Goal: Information Seeking & Learning: Find specific fact

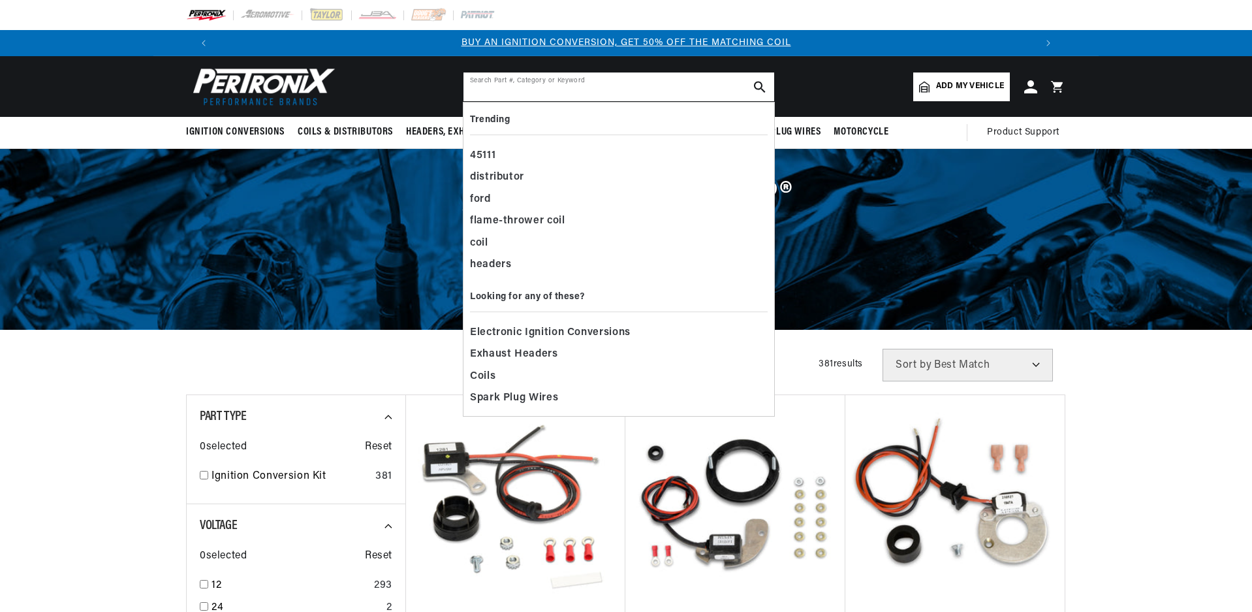
click at [568, 85] on input "text" at bounding box center [618, 86] width 311 height 29
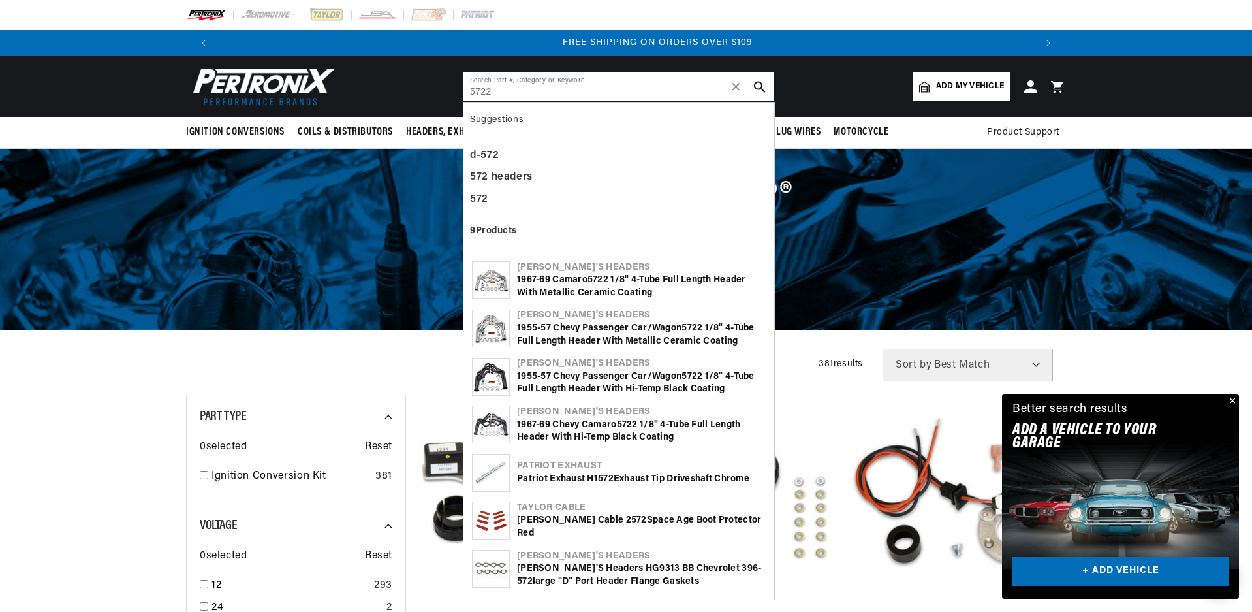
scroll to position [0, 1630]
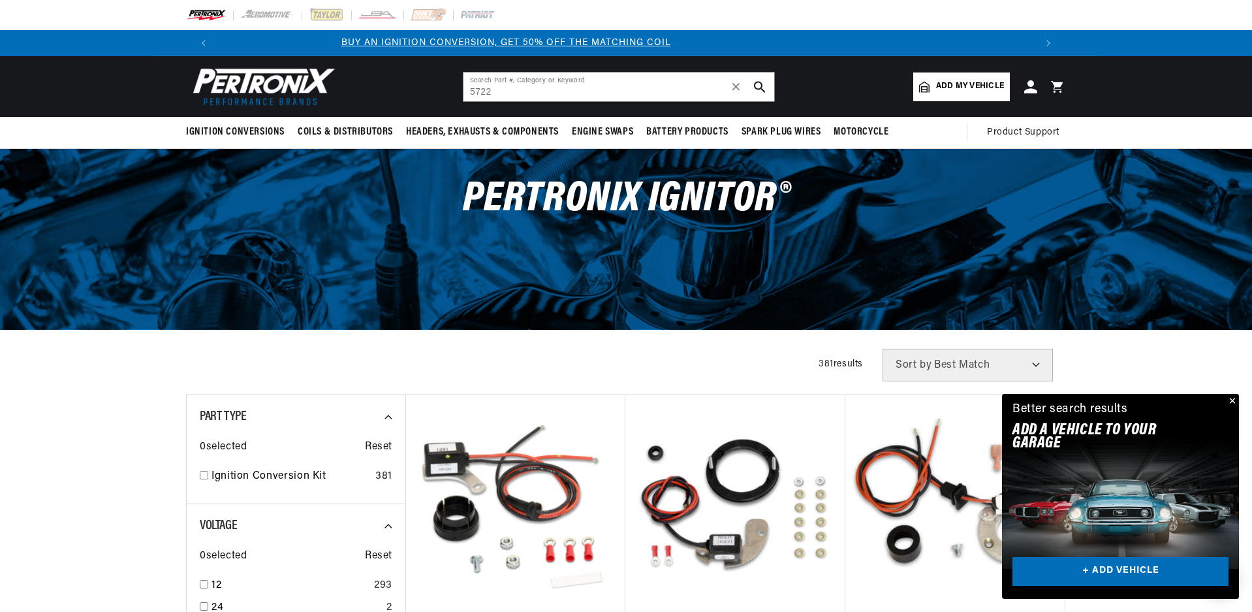
scroll to position [0, 0]
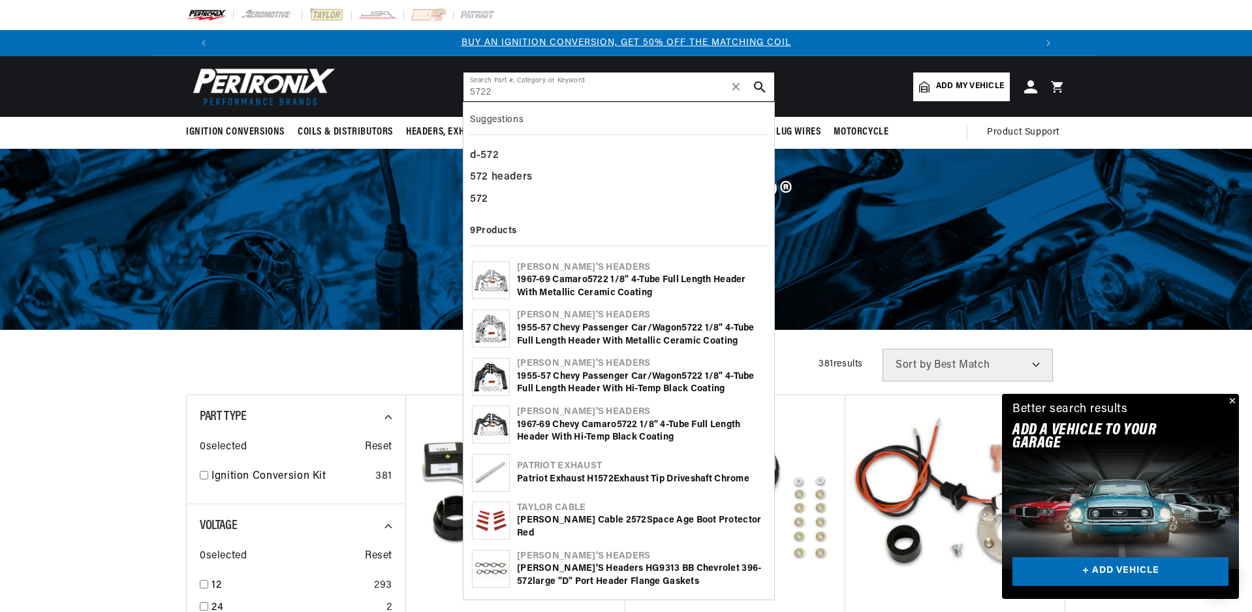
click at [629, 91] on input "5722" at bounding box center [618, 86] width 311 height 29
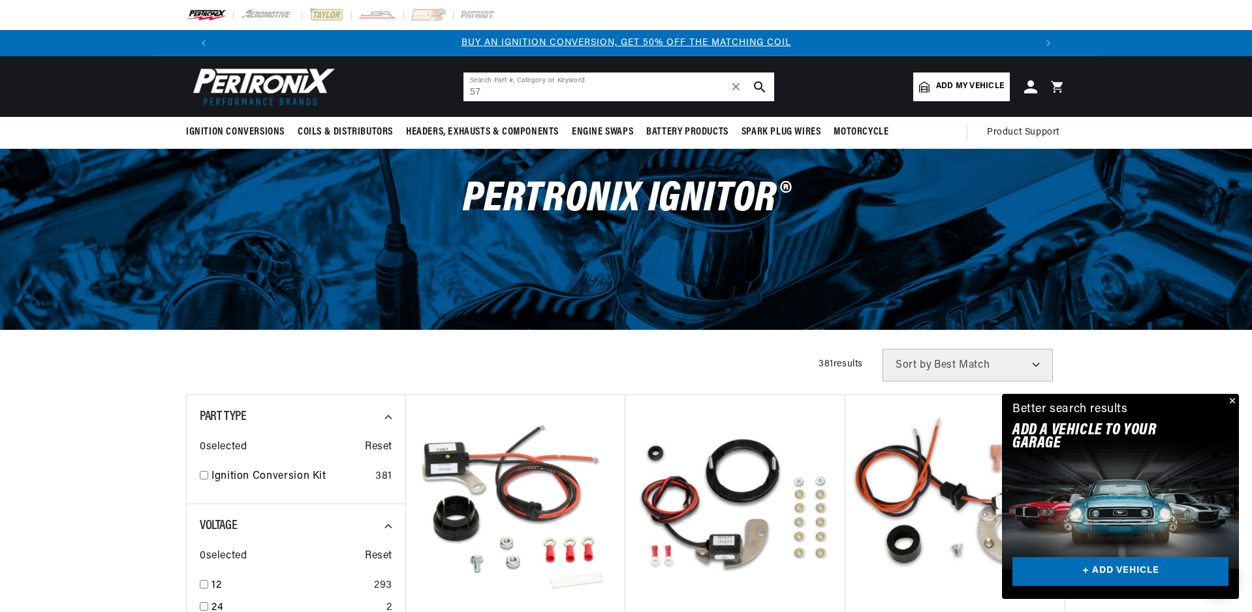
type input "5"
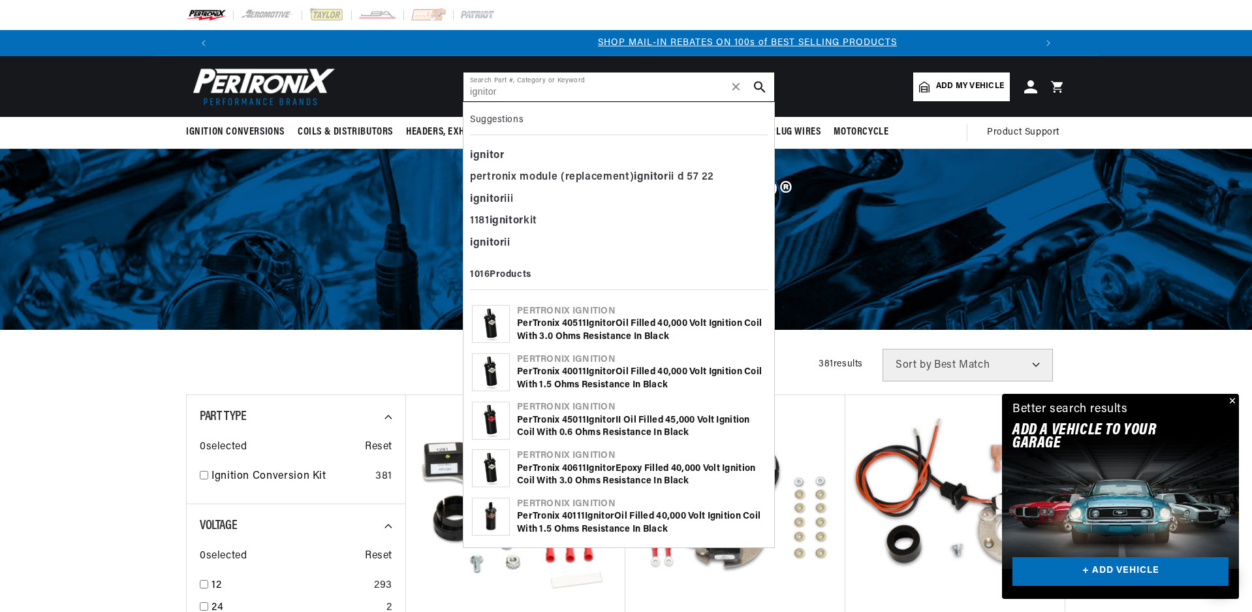
scroll to position [0, 815]
type input "ignitor"
click at [610, 174] on div "pertronix module (replacement) ignitor ii d 57 22" at bounding box center [619, 177] width 298 height 22
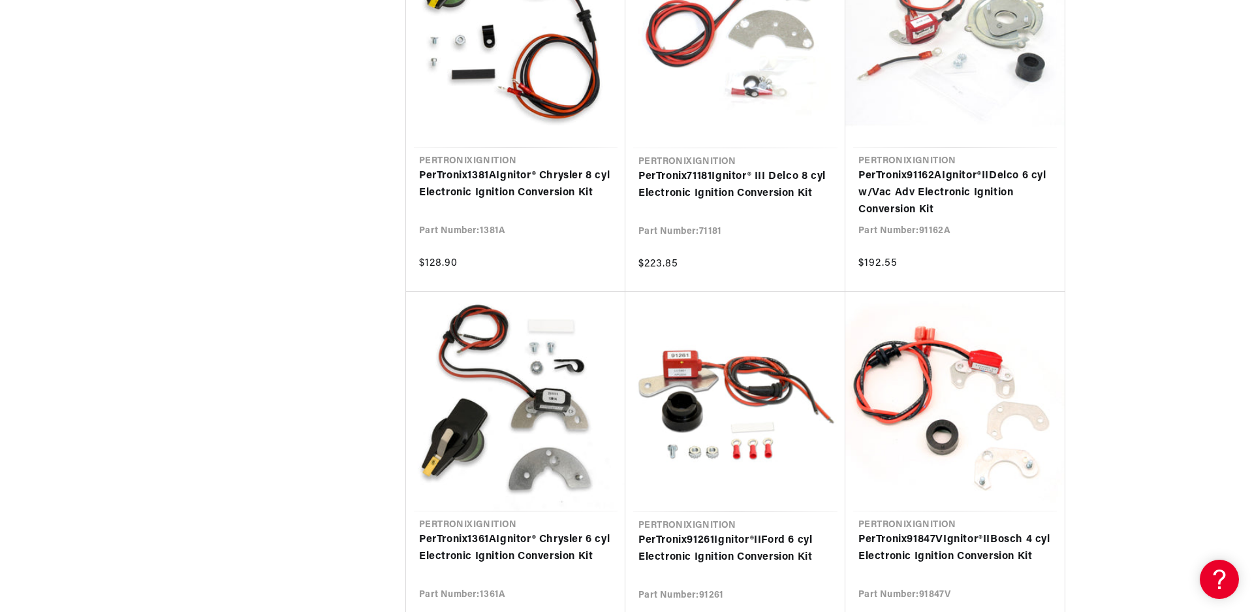
scroll to position [0, 1630]
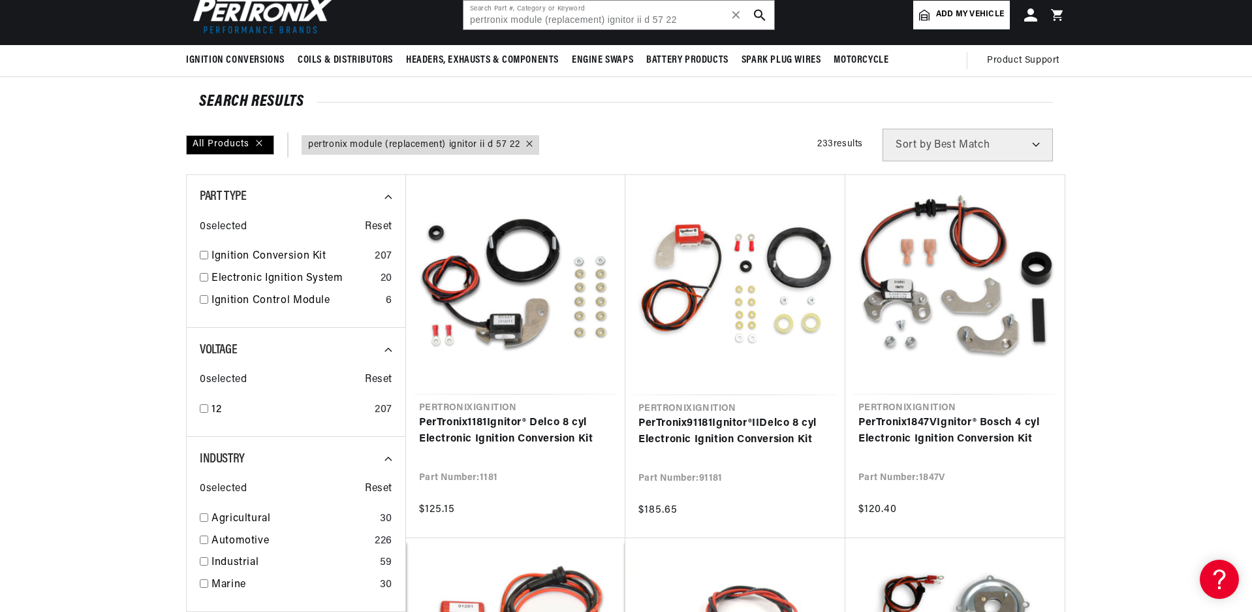
scroll to position [261, 0]
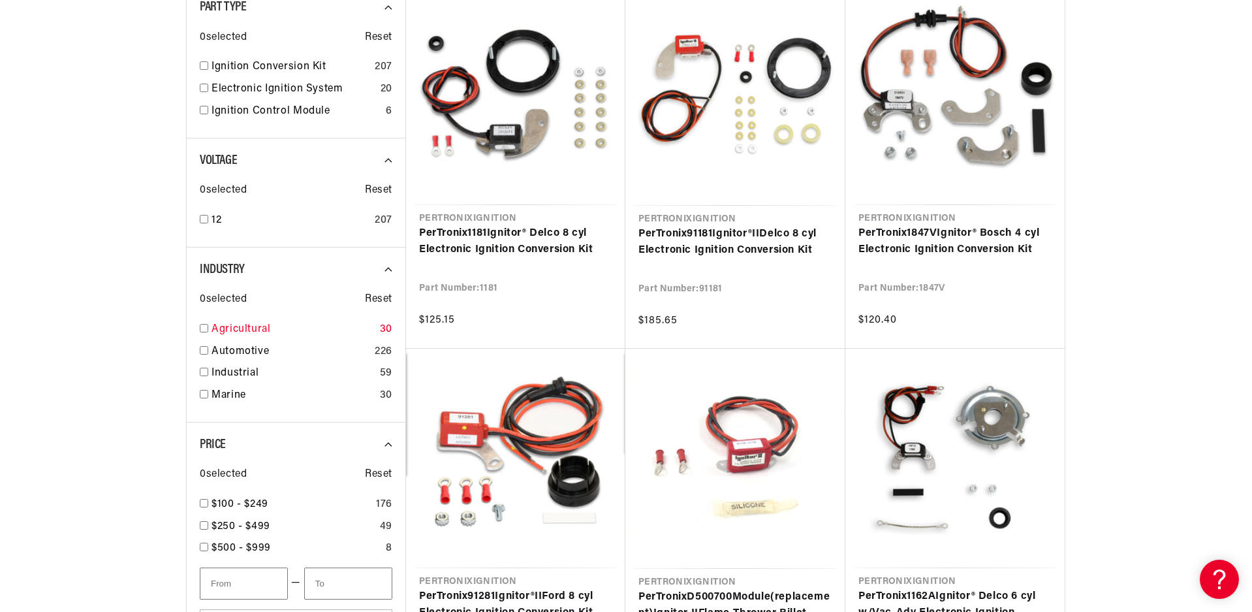
click at [203, 330] on input "checkbox" at bounding box center [204, 328] width 8 height 8
checkbox input "true"
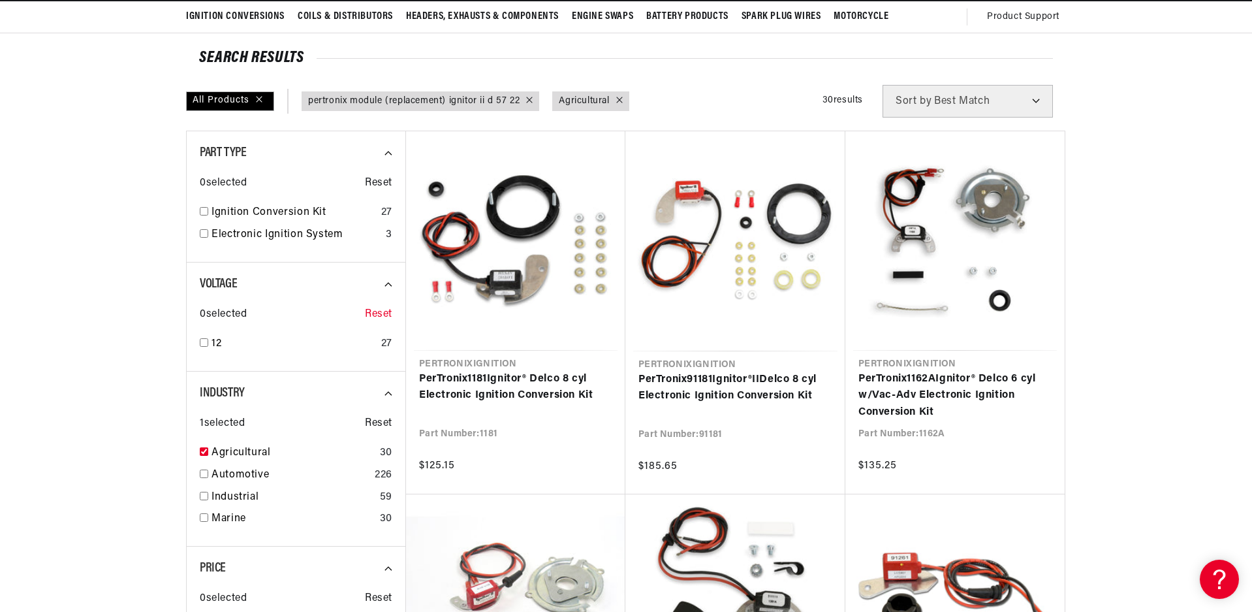
scroll to position [0, 1593]
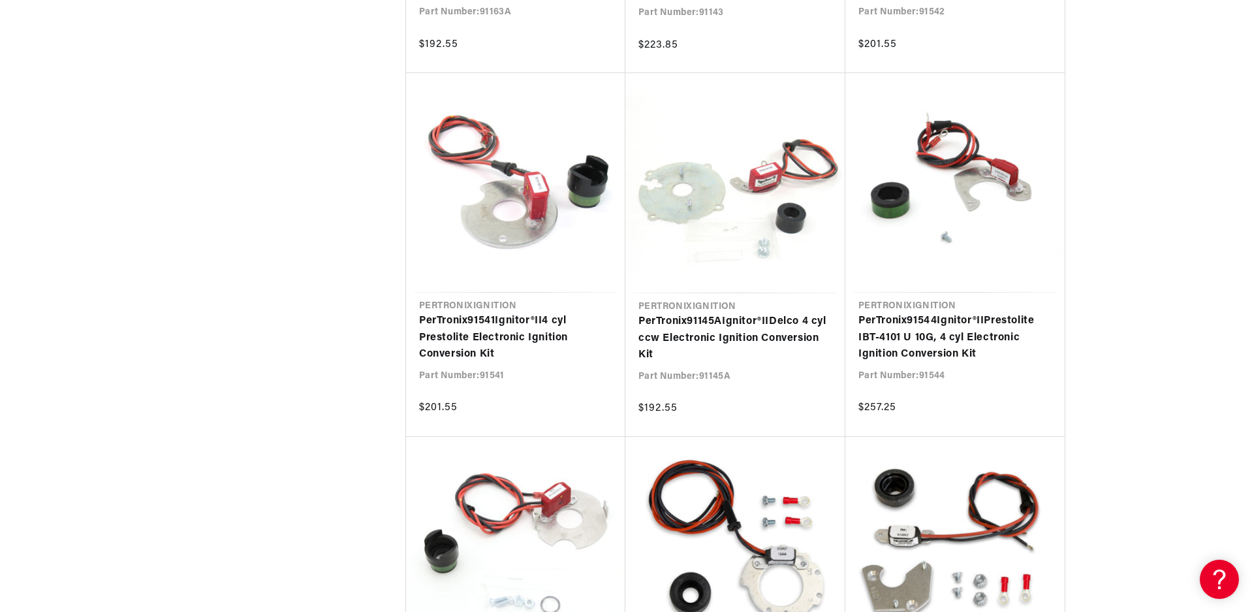
scroll to position [0, 276]
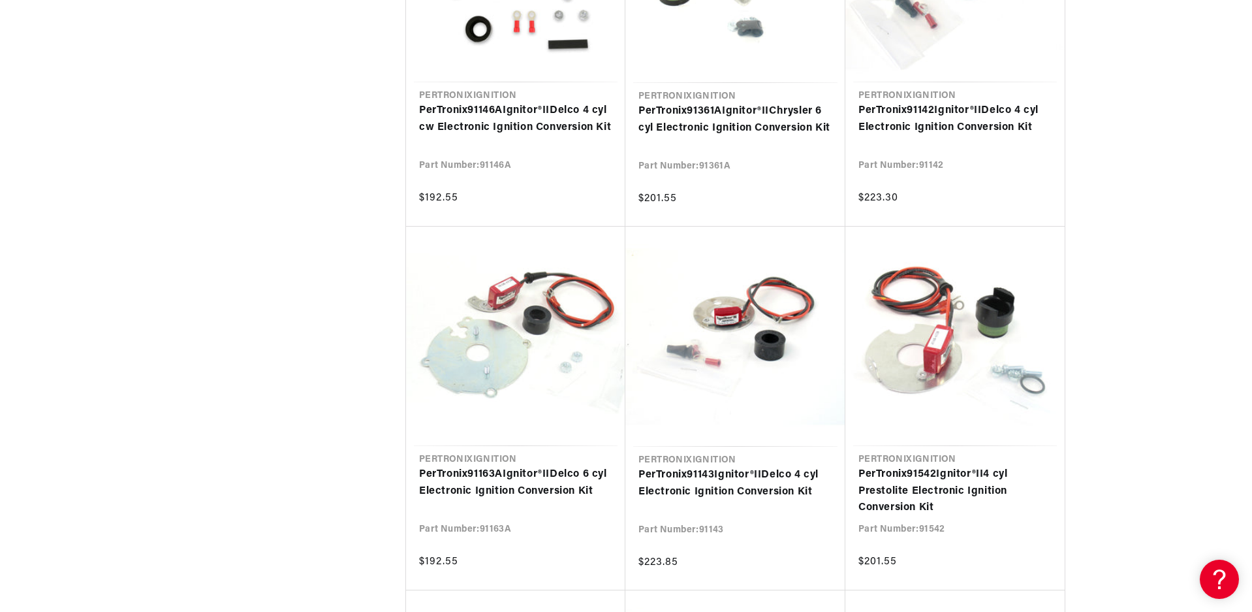
scroll to position [1175, 0]
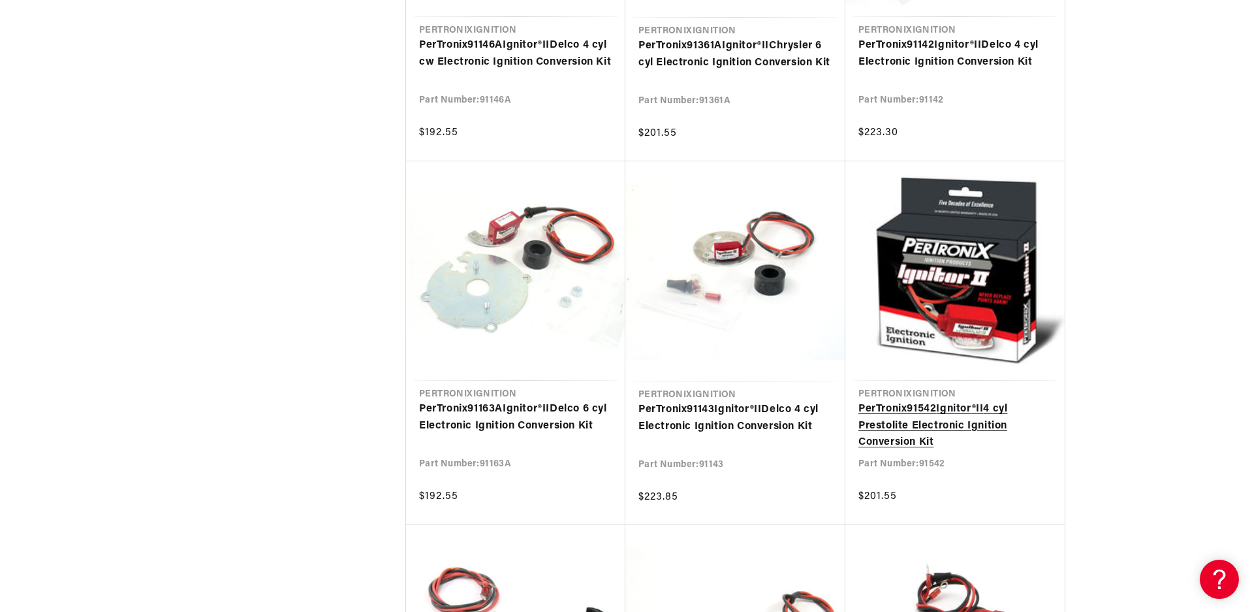
click at [916, 421] on link "PerTronix 91542 Ignitor ® II 4 cyl Prestolite Electronic Ignition Conversion Kit" at bounding box center [954, 426] width 193 height 50
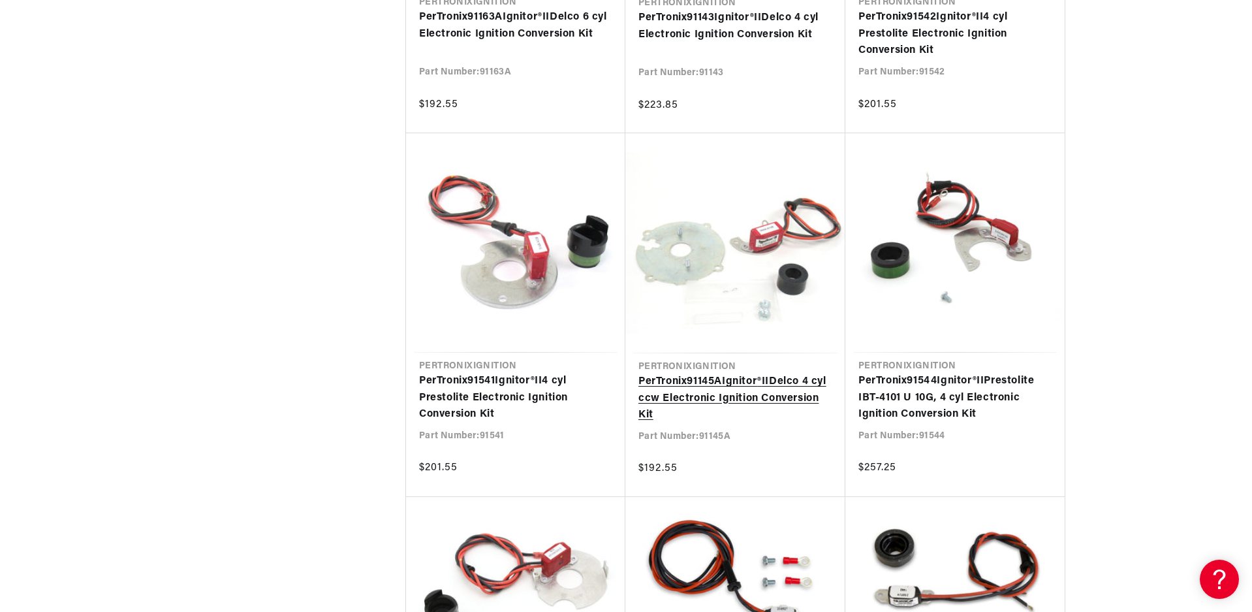
scroll to position [0, 86]
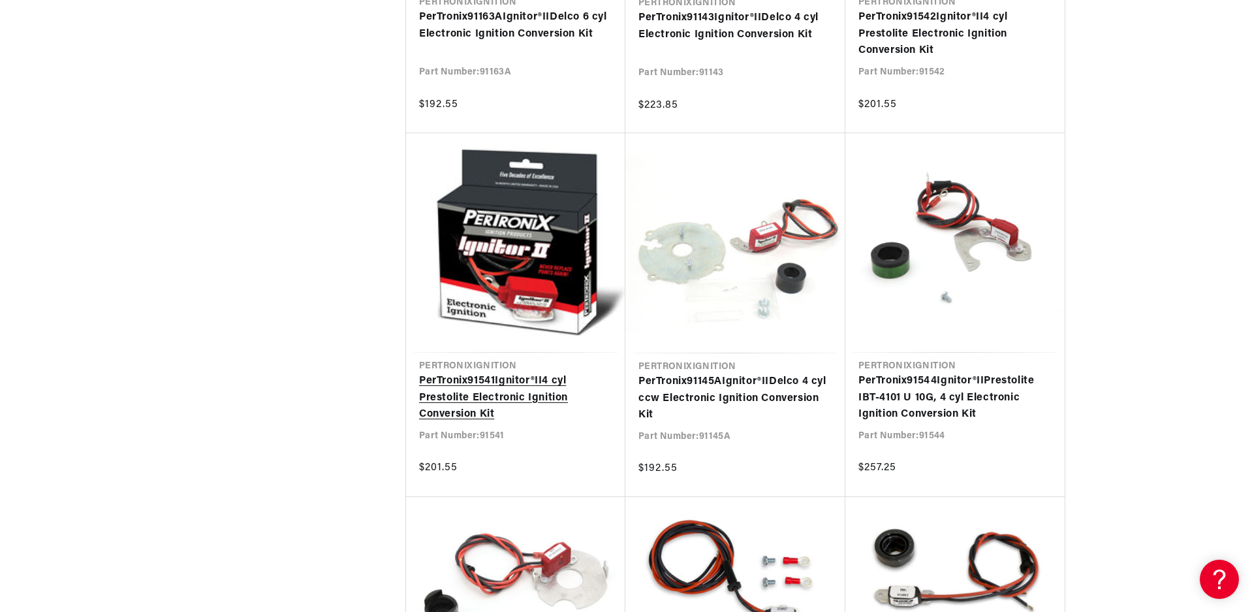
click at [473, 387] on link "PerTronix 91541 Ignitor ® II 4 cyl Prestolite Electronic Ignition Conversion Kit" at bounding box center [515, 398] width 193 height 50
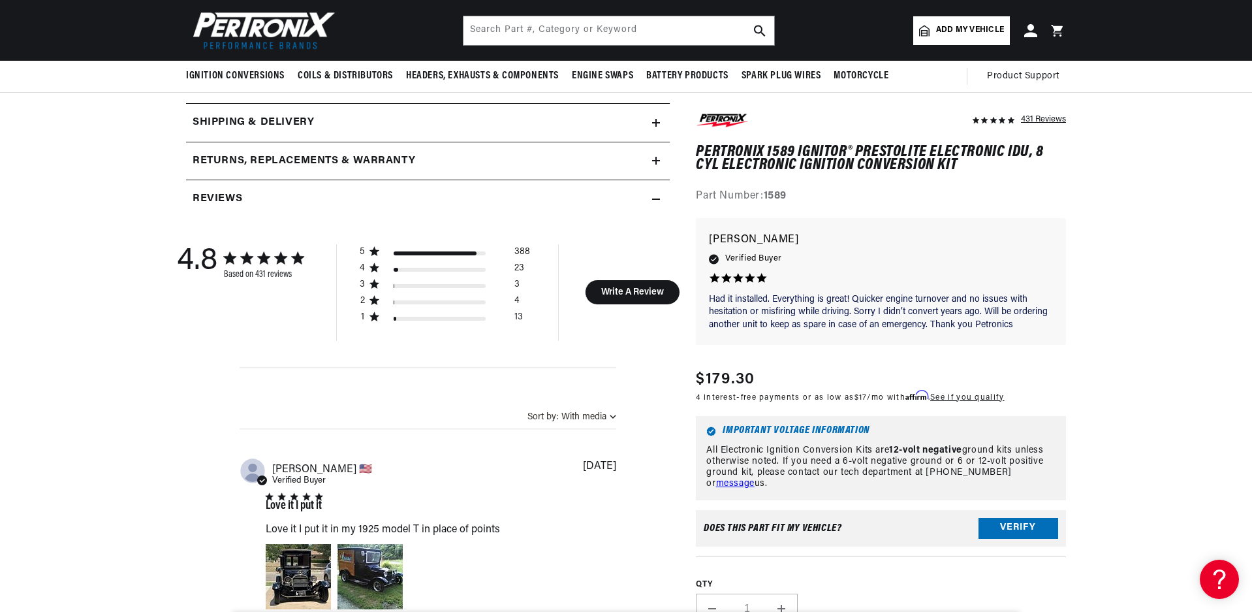
scroll to position [326, 0]
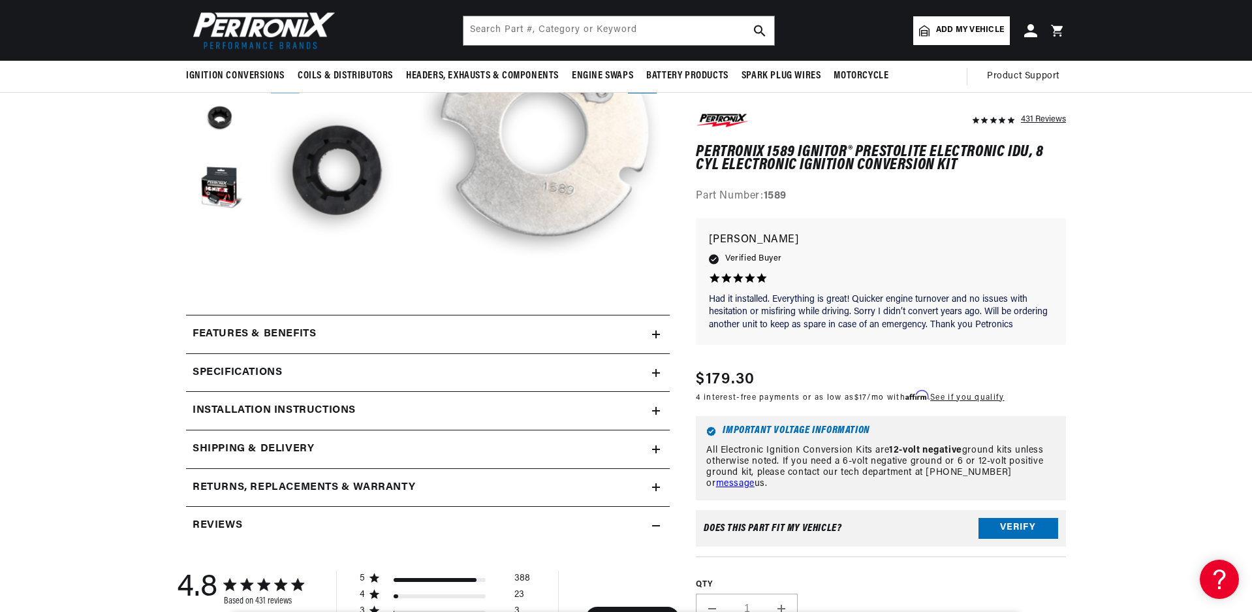
click at [655, 371] on icon at bounding box center [656, 373] width 8 height 8
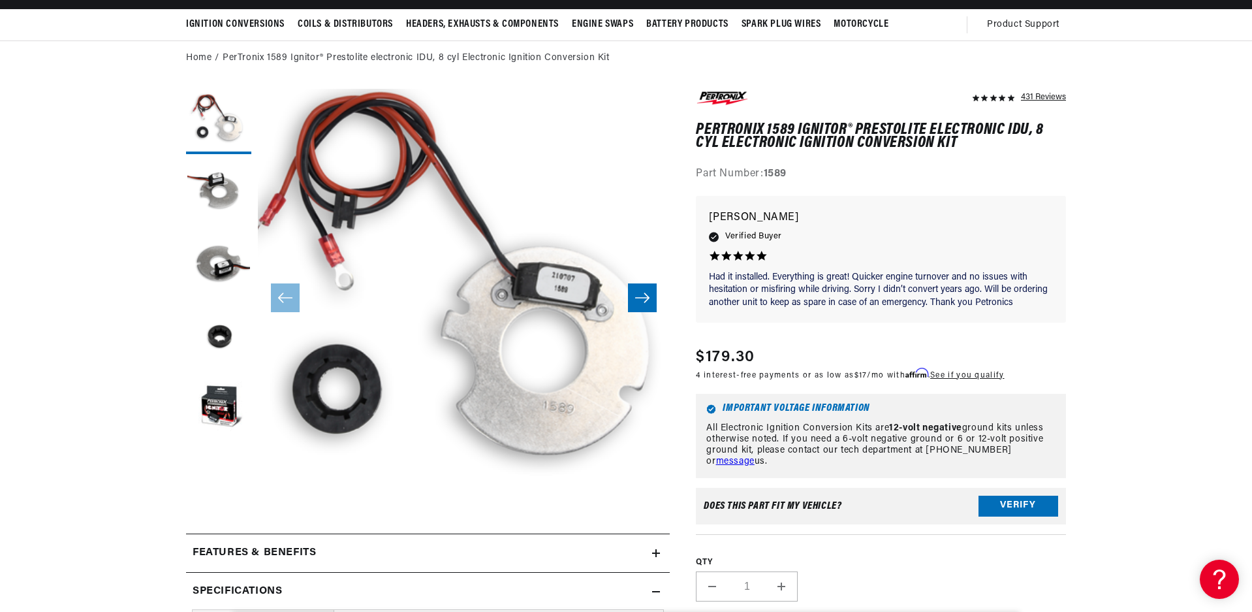
scroll to position [0, 0]
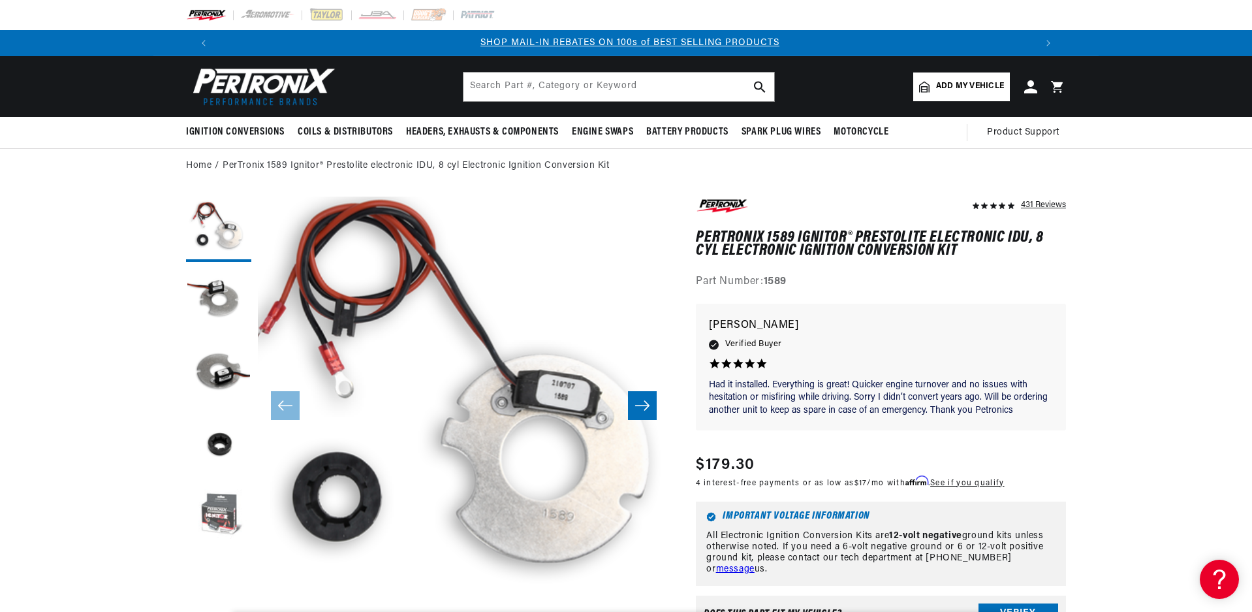
click at [223, 513] on button "Load image 5 in gallery view" at bounding box center [218, 516] width 65 height 65
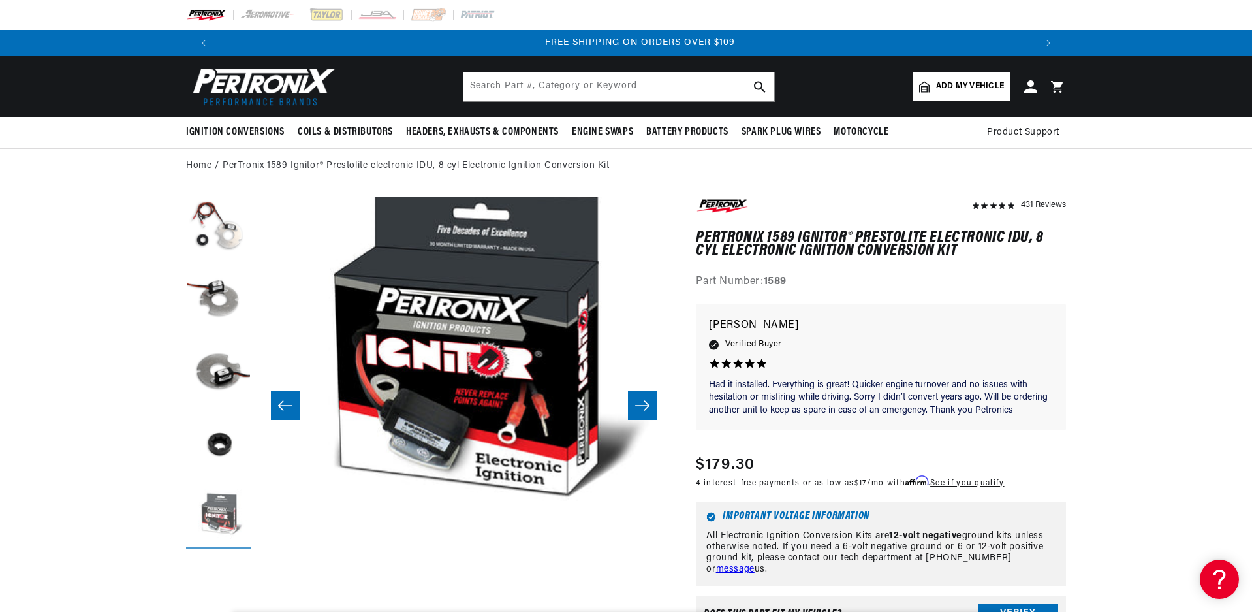
scroll to position [0, 1630]
click at [230, 445] on button "Load image 4 in gallery view" at bounding box center [218, 444] width 65 height 65
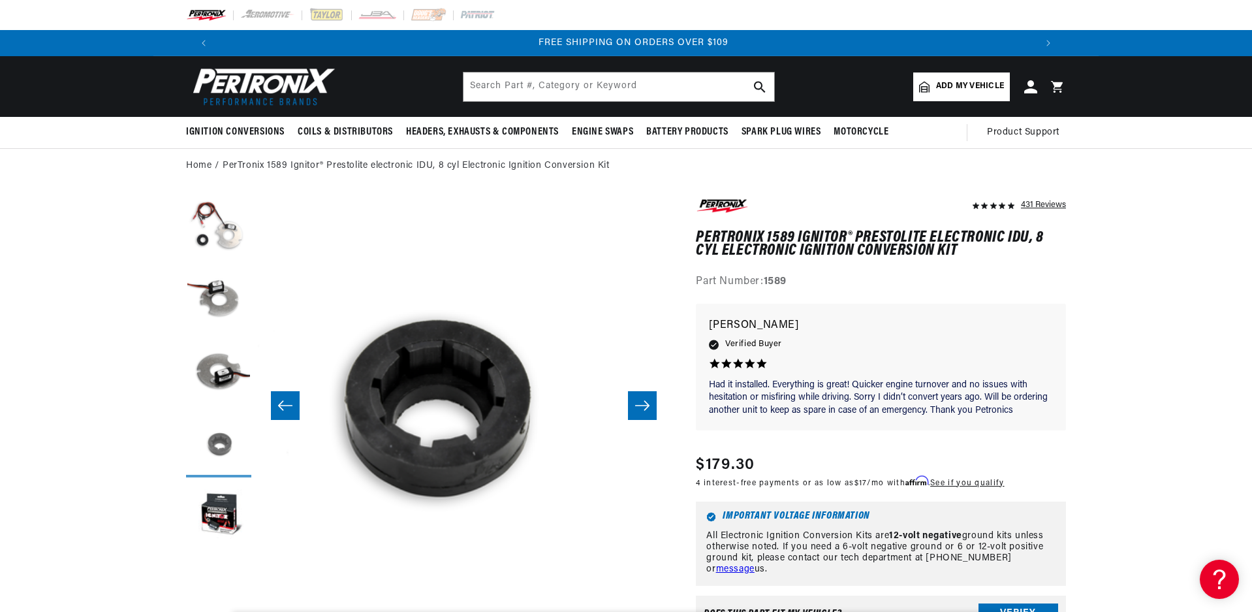
scroll to position [0, 1236]
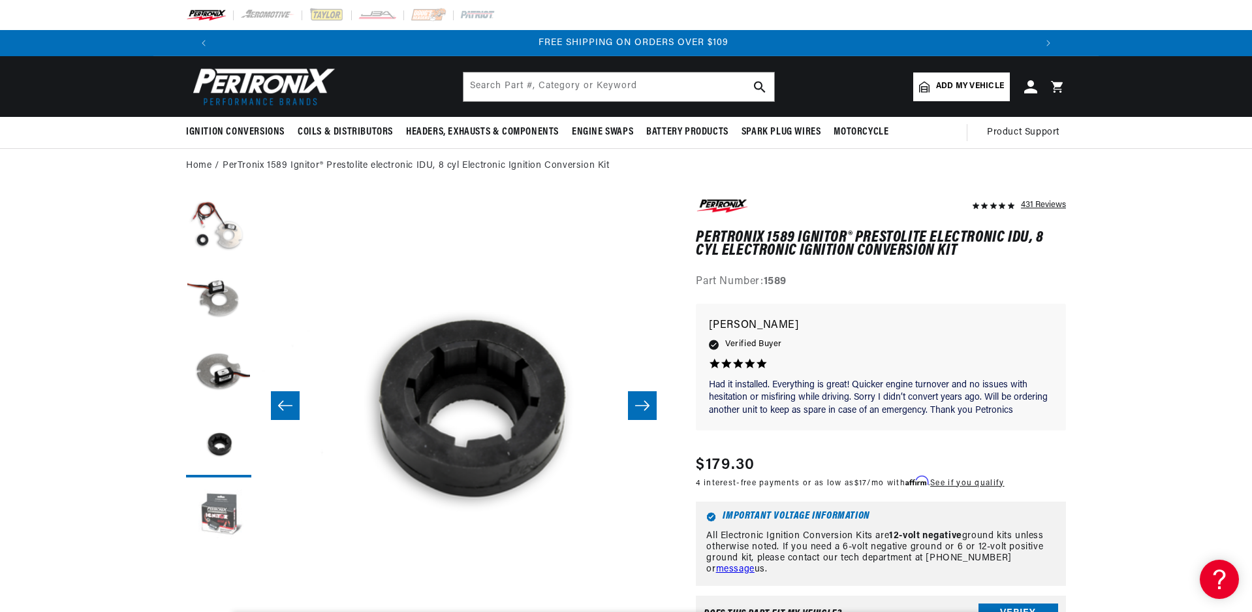
click at [225, 497] on button "Load image 5 in gallery view" at bounding box center [218, 516] width 65 height 65
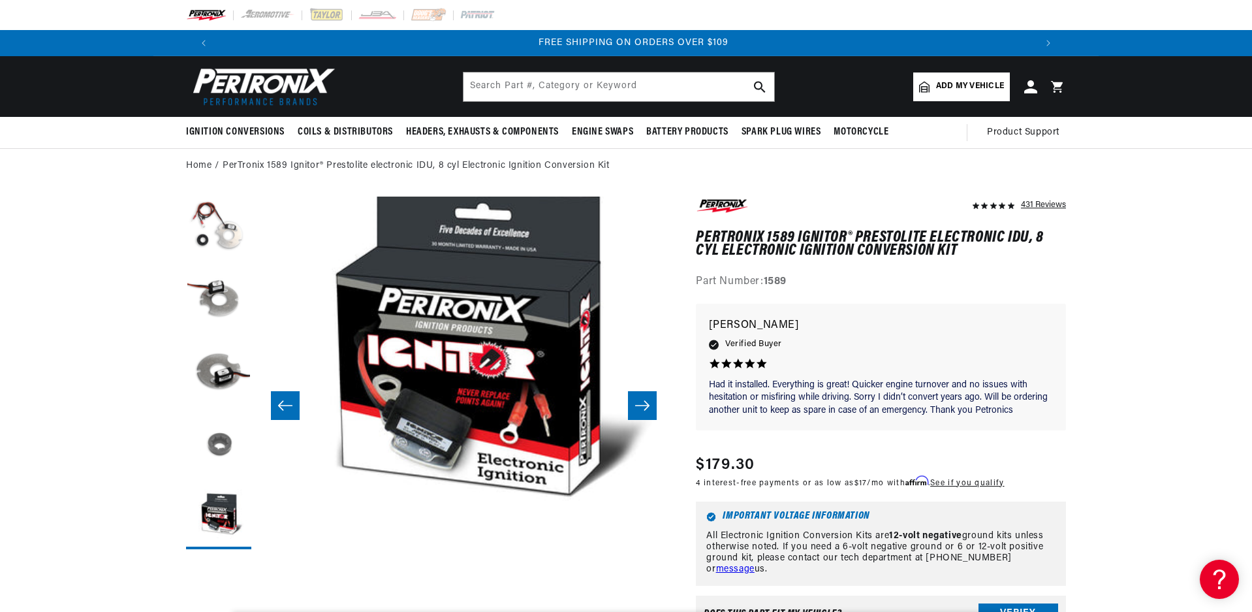
scroll to position [0, 1649]
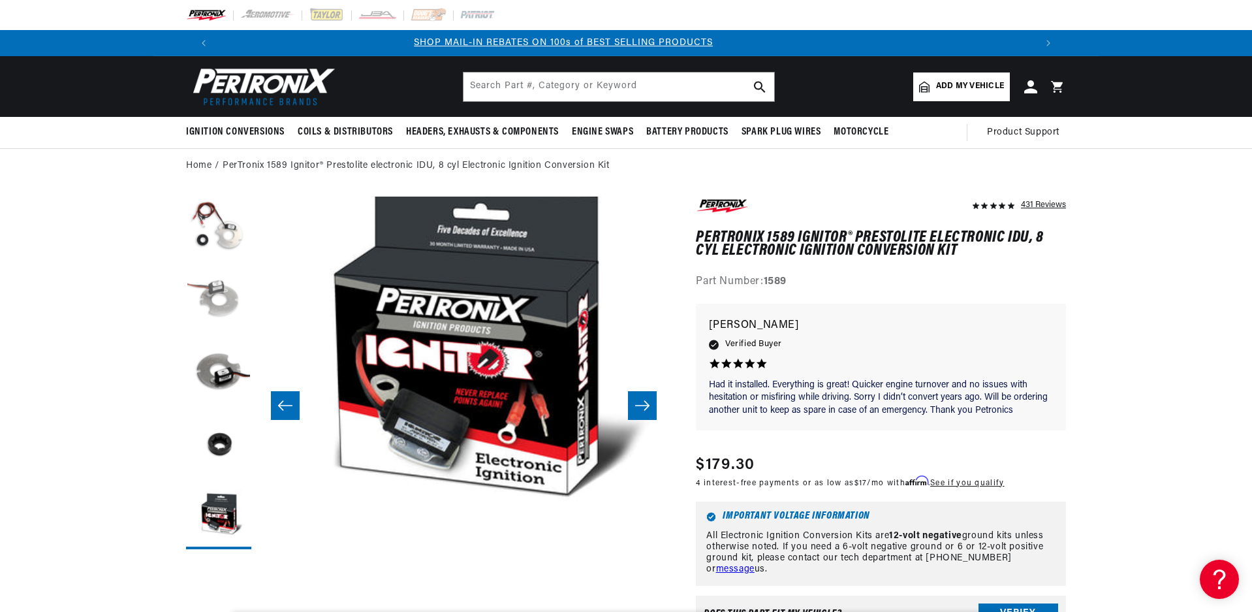
click at [209, 305] on button "Load image 2 in gallery view" at bounding box center [218, 300] width 65 height 65
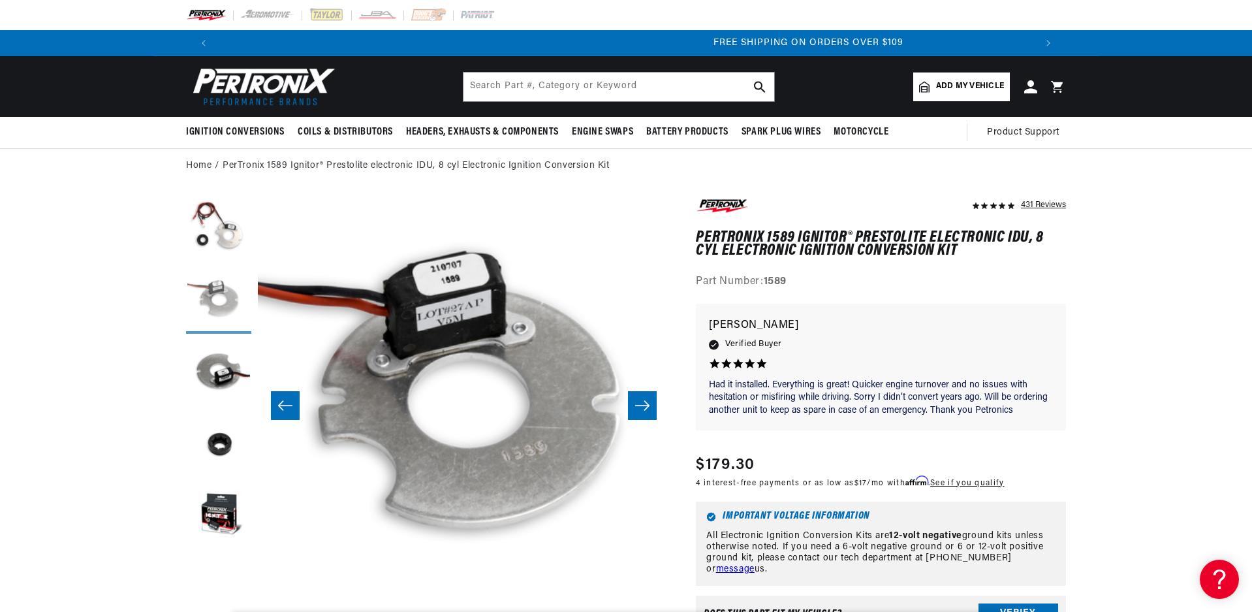
scroll to position [0, 1630]
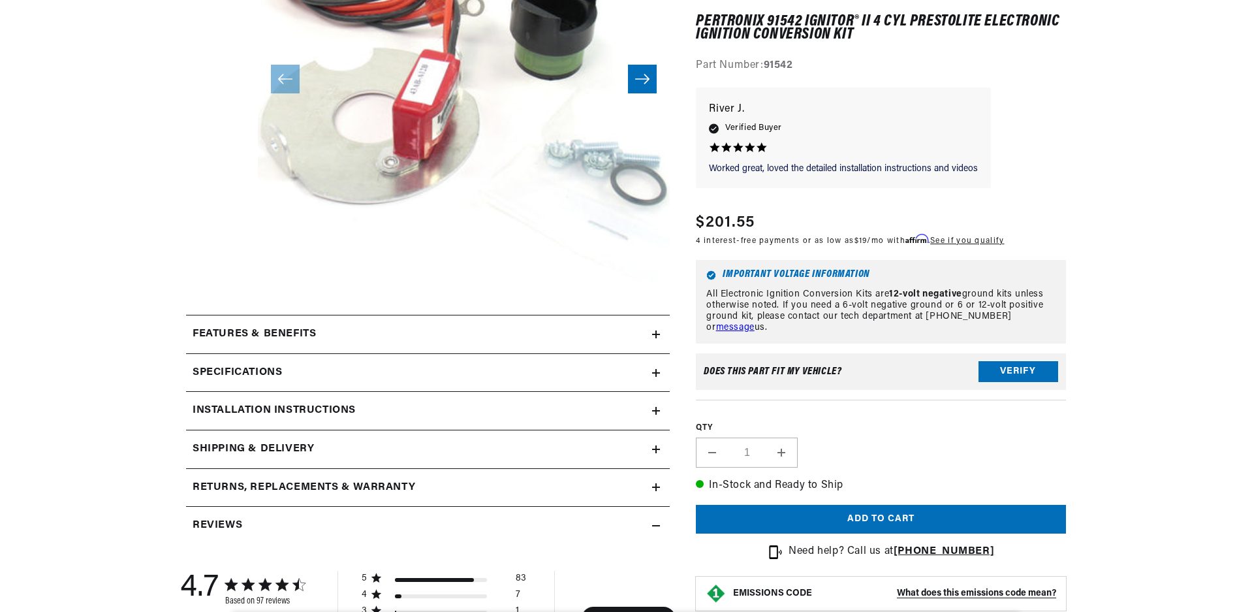
scroll to position [65, 0]
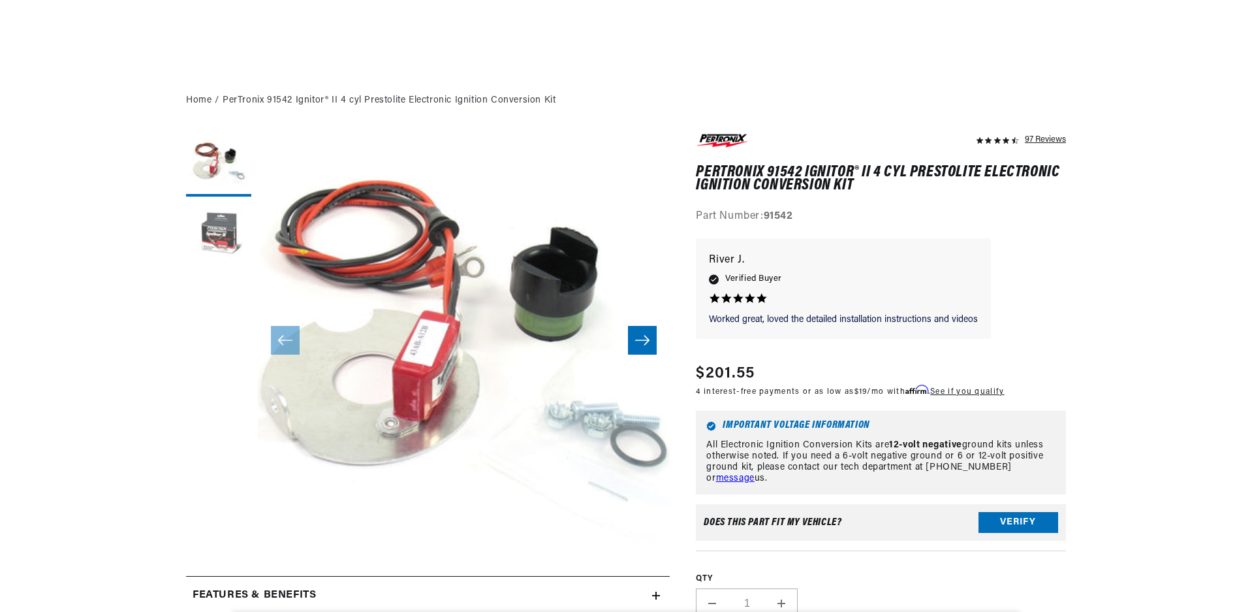
click at [236, 234] on button "Load image 2 in gallery view" at bounding box center [218, 235] width 65 height 65
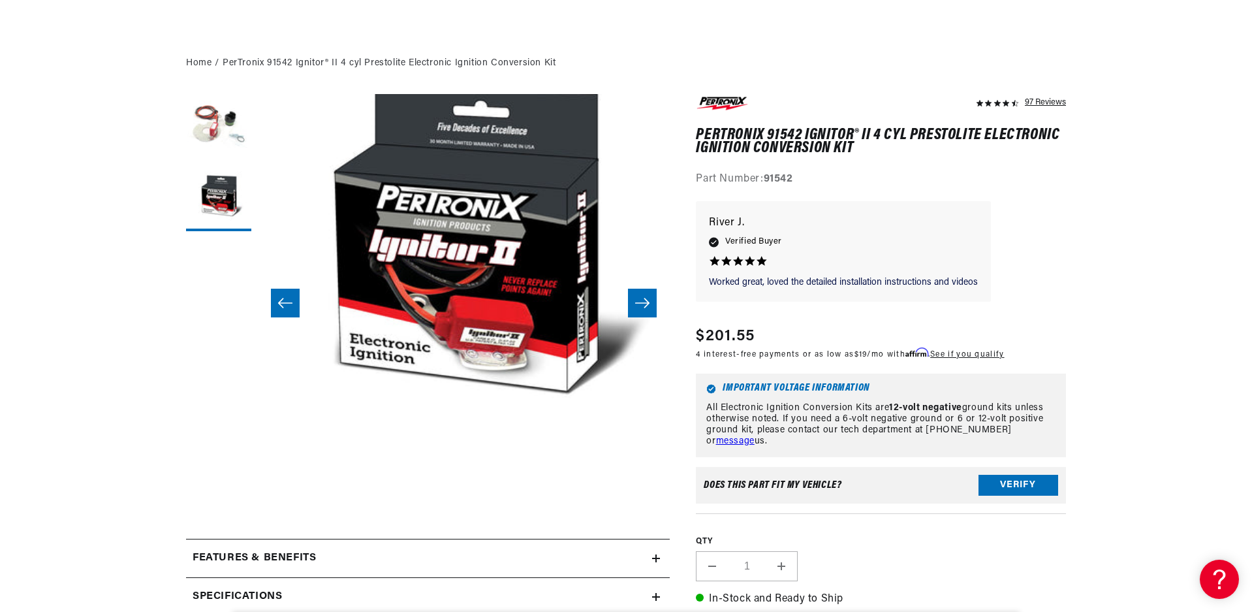
scroll to position [261, 0]
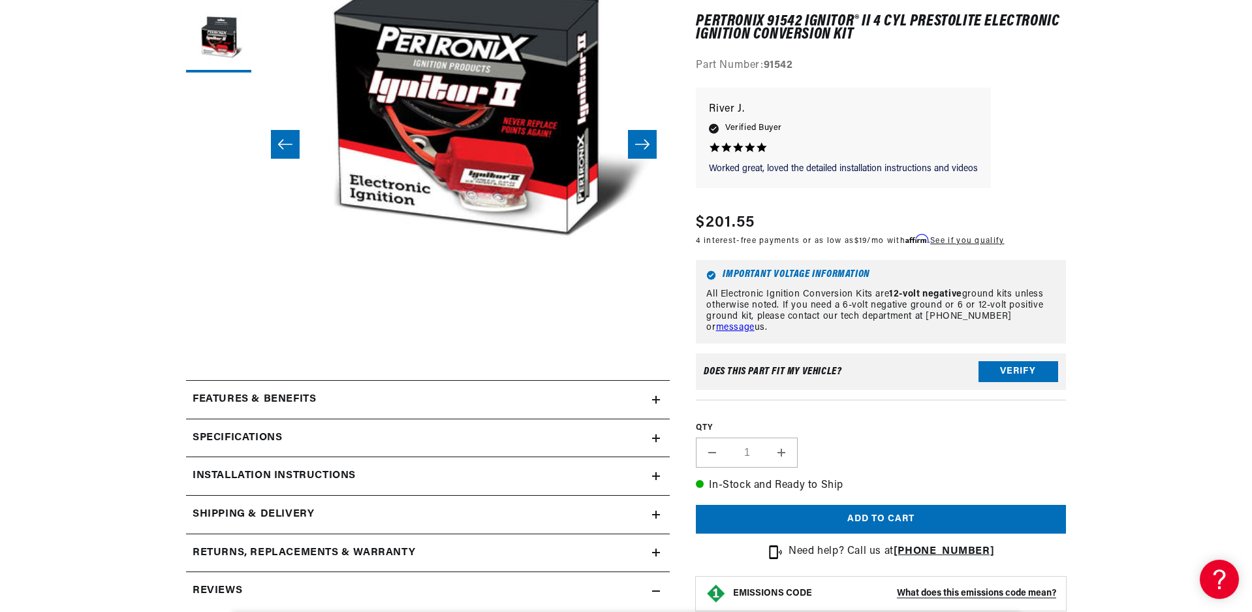
click at [657, 399] on icon at bounding box center [656, 399] width 8 height 0
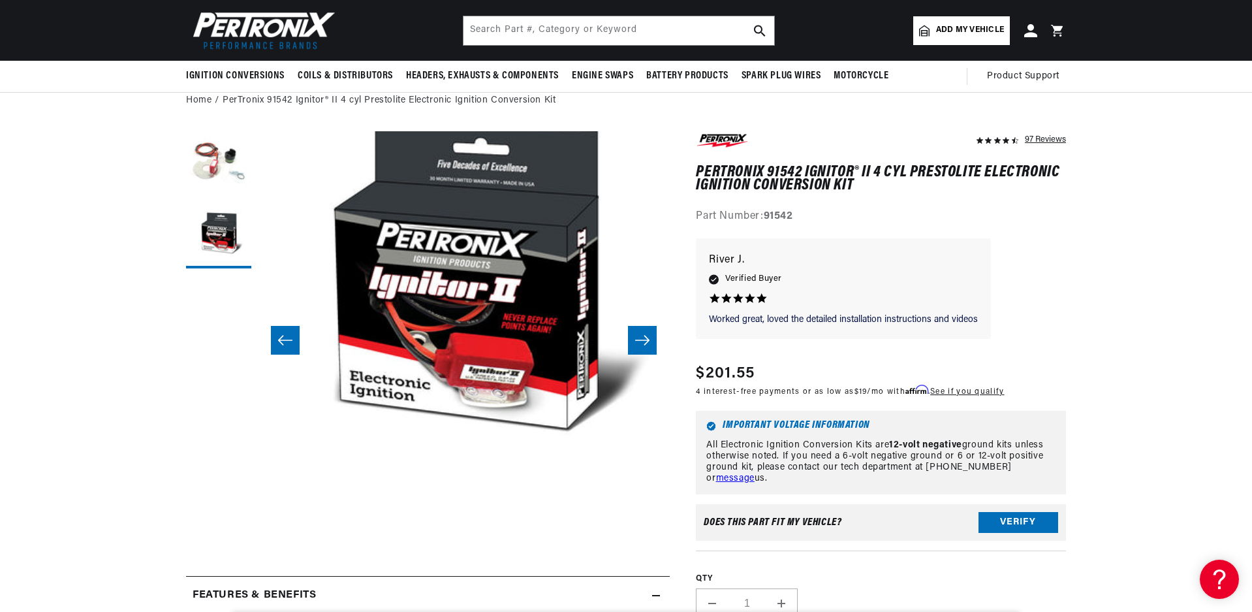
scroll to position [0, 1630]
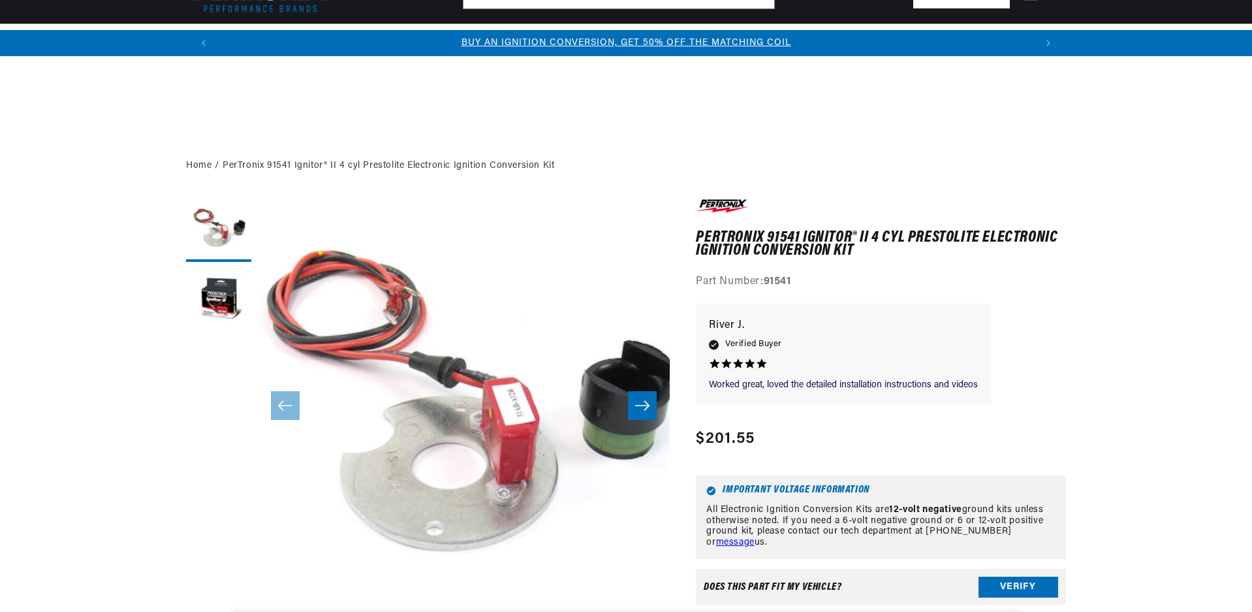
scroll to position [522, 0]
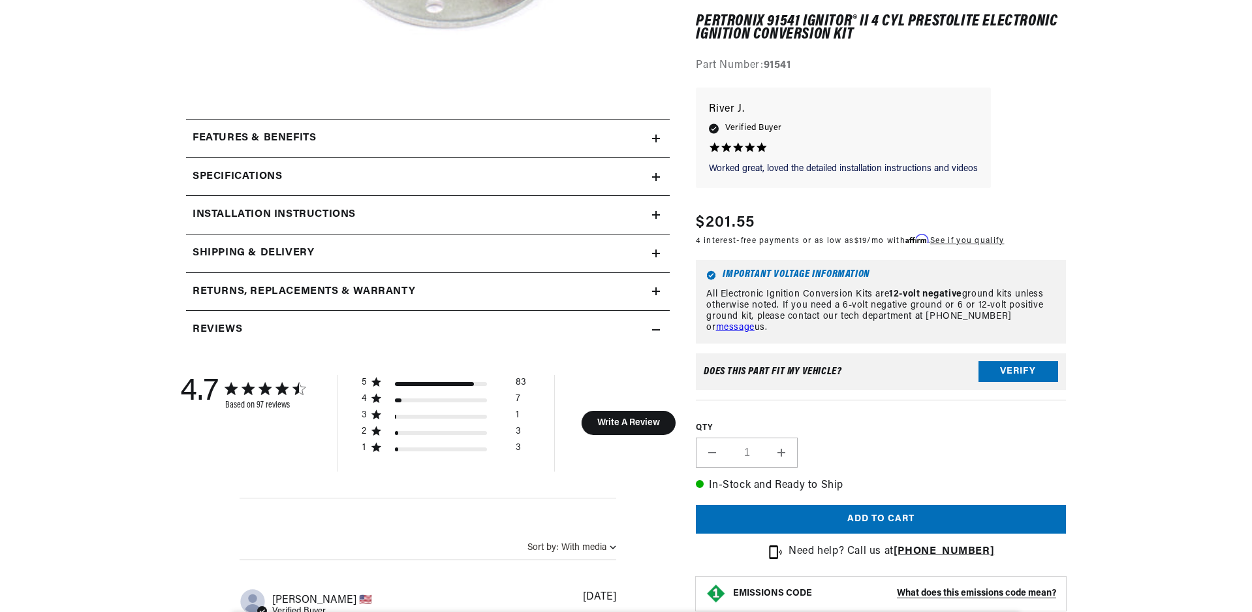
click at [655, 173] on icon at bounding box center [656, 177] width 8 height 8
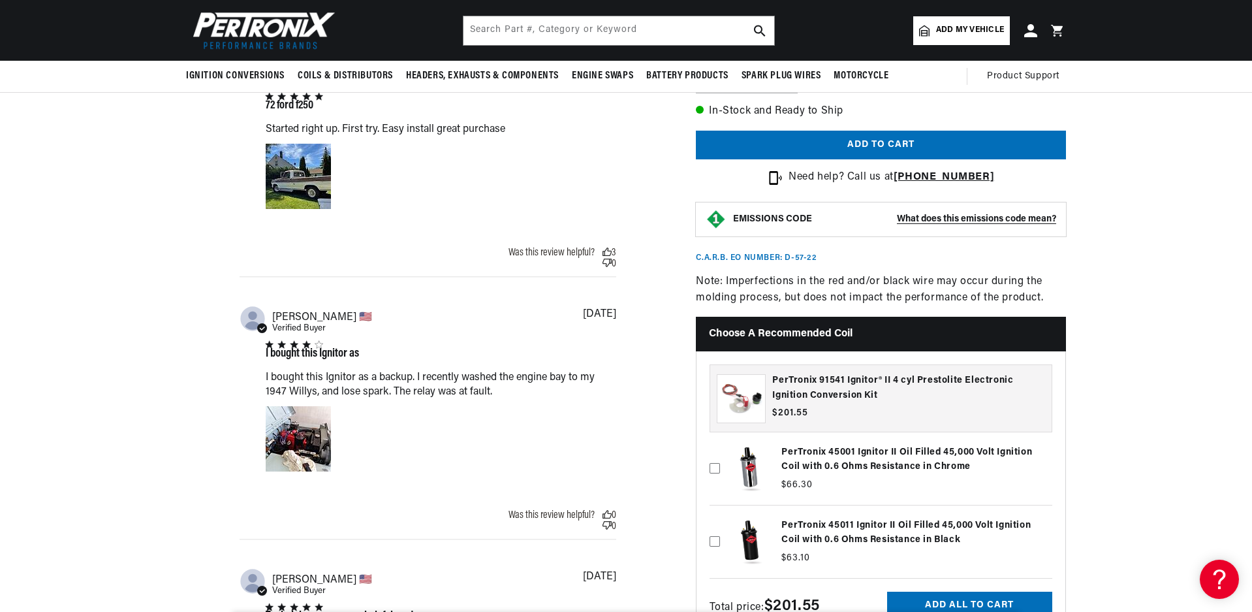
scroll to position [0, 815]
